Goal: Task Accomplishment & Management: Use online tool/utility

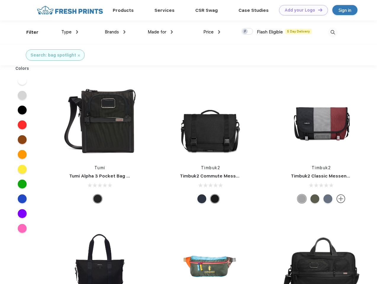
click at [302, 10] on link "Add your Logo Design Tool" at bounding box center [303, 10] width 49 height 10
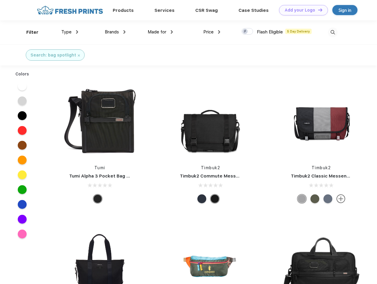
click at [0, 0] on div "Design Tool" at bounding box center [0, 0] width 0 height 0
click at [318, 10] on link "Add your Logo Design Tool" at bounding box center [303, 10] width 49 height 10
click at [28, 32] on div "Filter" at bounding box center [32, 32] width 12 height 7
click at [70, 32] on span "Type" at bounding box center [66, 31] width 10 height 5
click at [115, 32] on span "Brands" at bounding box center [112, 31] width 14 height 5
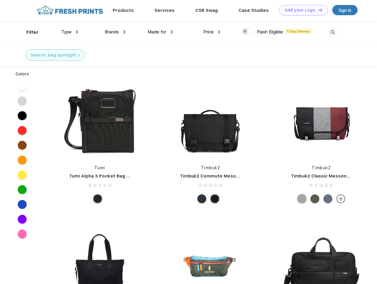
click at [161, 32] on span "Made for" at bounding box center [157, 31] width 19 height 5
click at [212, 32] on span "Price" at bounding box center [208, 31] width 10 height 5
click at [248, 32] on div at bounding box center [248, 31] width 12 height 7
click at [246, 32] on input "checkbox" at bounding box center [244, 30] width 4 height 4
click at [333, 32] on img at bounding box center [333, 33] width 10 height 10
